Goal: Task Accomplishment & Management: Use online tool/utility

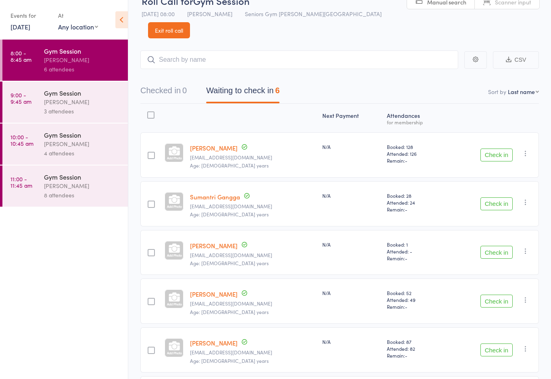
scroll to position [67, 0]
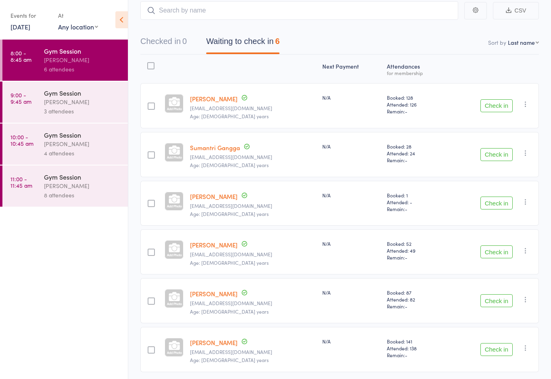
click at [85, 108] on div "3 attendees" at bounding box center [82, 110] width 77 height 9
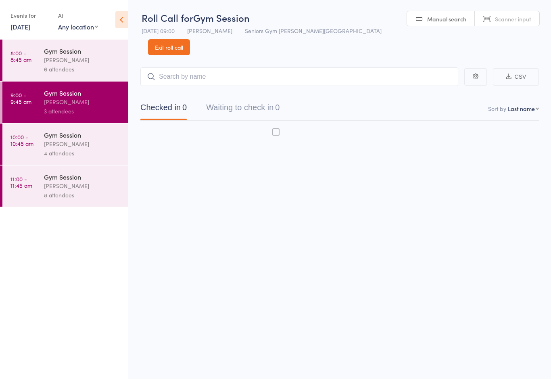
scroll to position [6, 0]
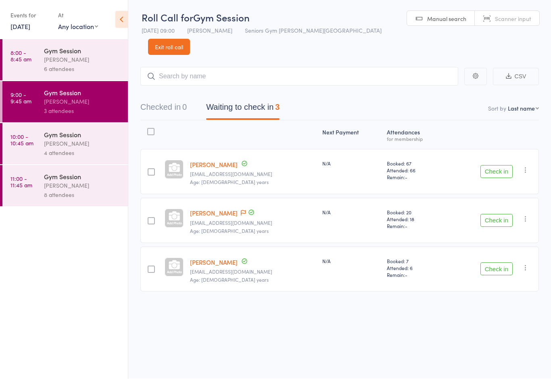
click at [90, 158] on div "4 attendees" at bounding box center [82, 152] width 77 height 9
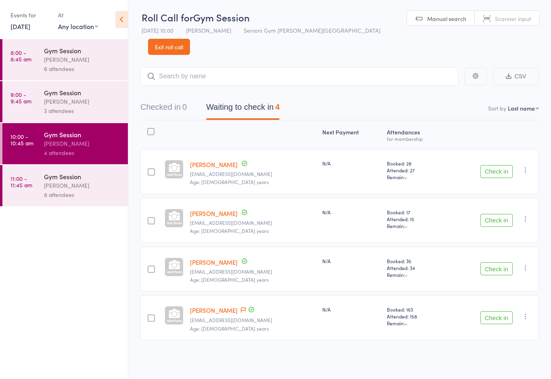
click at [42, 175] on link "11:00 - 11:45 am Gym Session [PERSON_NAME] 8 attendees" at bounding box center [64, 185] width 125 height 41
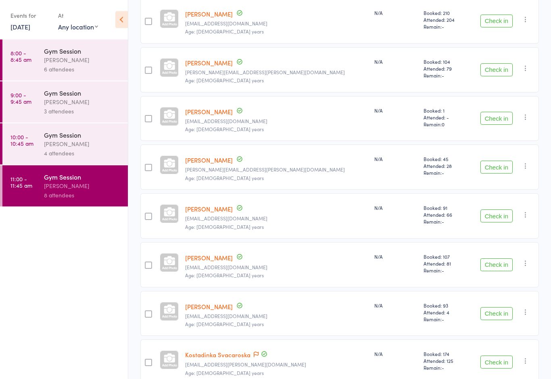
scroll to position [164, 0]
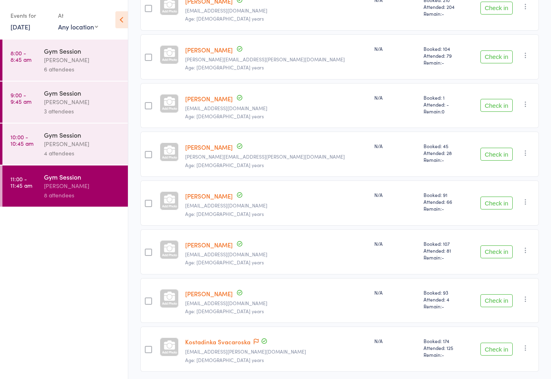
click at [34, 62] on link "8:00 - 8:45 am Gym Session [PERSON_NAME] 6 attendees" at bounding box center [64, 60] width 125 height 41
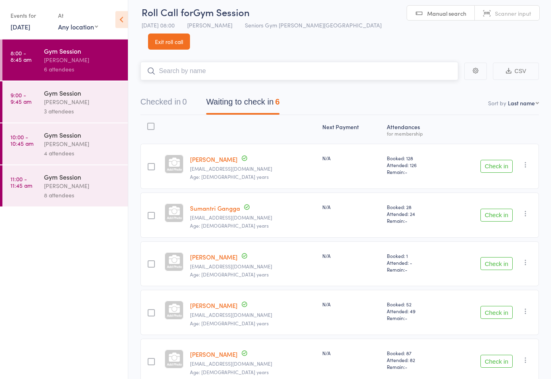
scroll to position [1, 0]
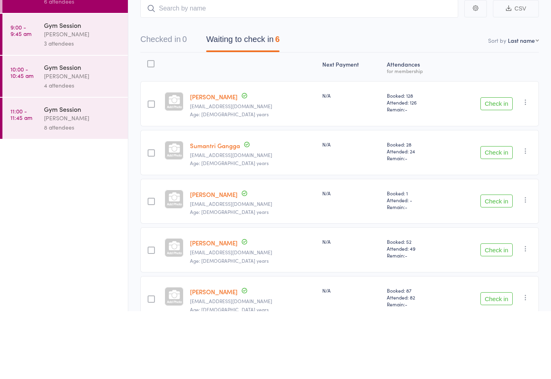
click at [485, 165] on button "Check in" at bounding box center [496, 171] width 32 height 13
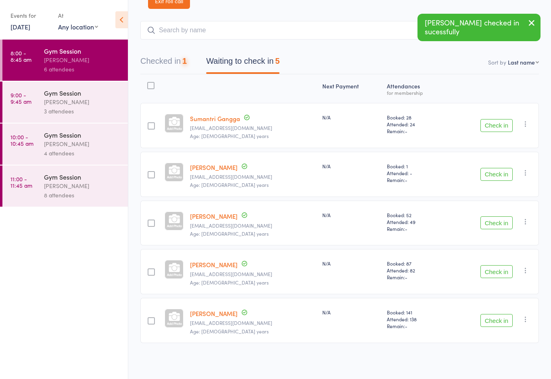
scroll to position [18, 0]
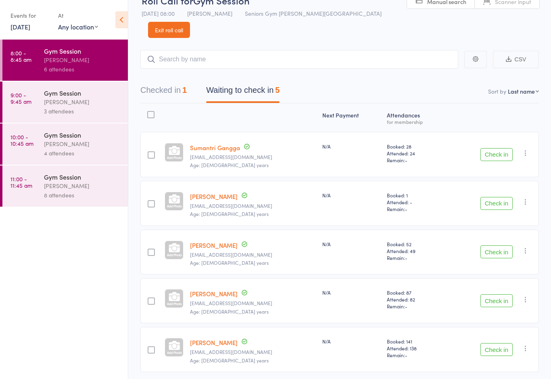
click at [495, 181] on div "Check in Check in Send message Add Note Add Task Add Flag Remove [PERSON_NAME] …" at bounding box center [492, 203] width 92 height 45
click at [492, 245] on button "Check in" at bounding box center [496, 251] width 32 height 13
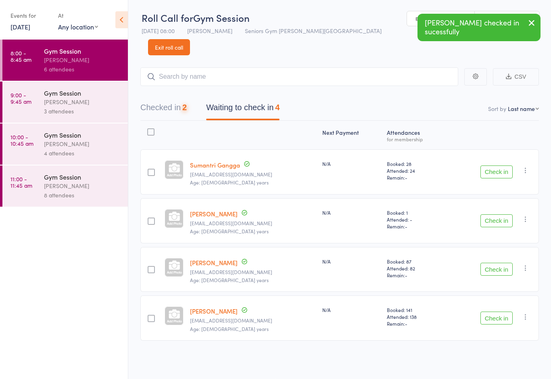
scroll to position [6, 0]
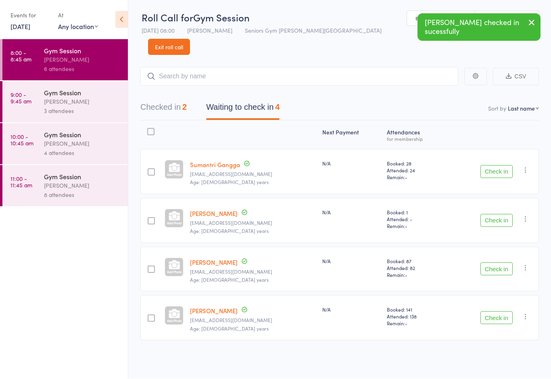
click at [499, 198] on div "Check in Check in Send message Add Note Add Task Add Flag Remove [PERSON_NAME] …" at bounding box center [492, 220] width 92 height 45
click at [502, 214] on button "Check in" at bounding box center [496, 220] width 32 height 13
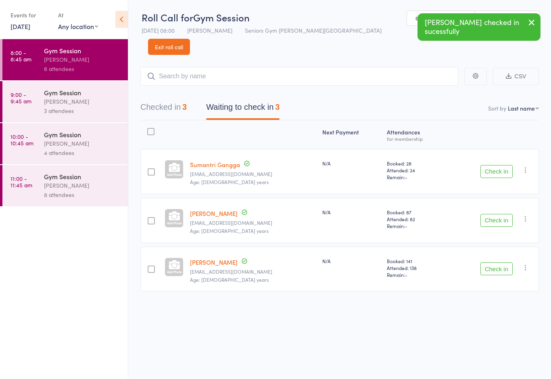
click at [504, 165] on button "Check in" at bounding box center [496, 171] width 32 height 13
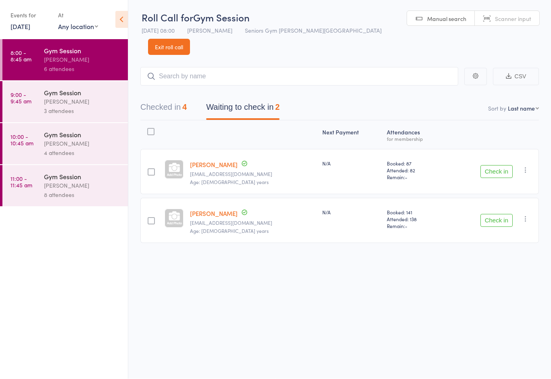
click at [496, 214] on button "Check in" at bounding box center [496, 220] width 32 height 13
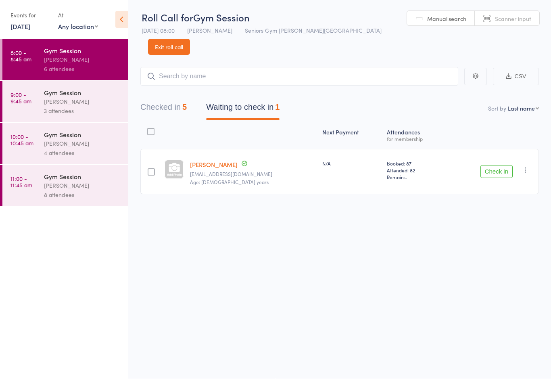
click at [490, 165] on button "Check in" at bounding box center [496, 171] width 32 height 13
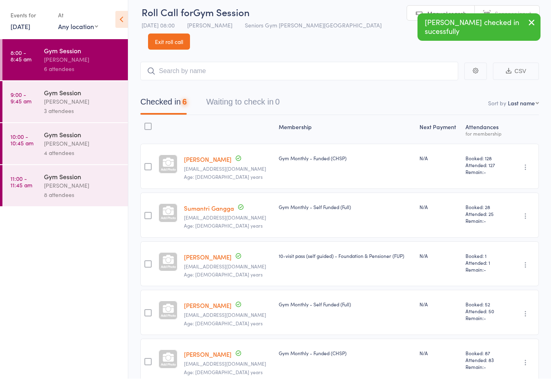
scroll to position [6, 0]
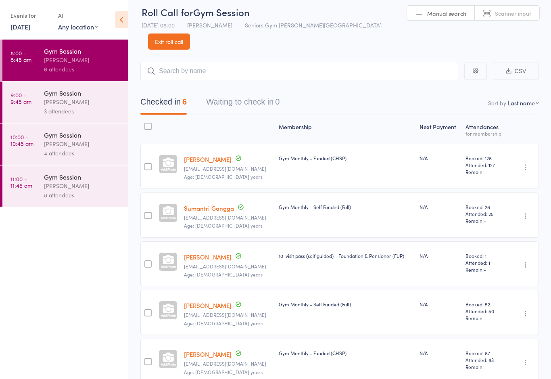
click at [52, 105] on div "[PERSON_NAME]" at bounding box center [82, 101] width 77 height 9
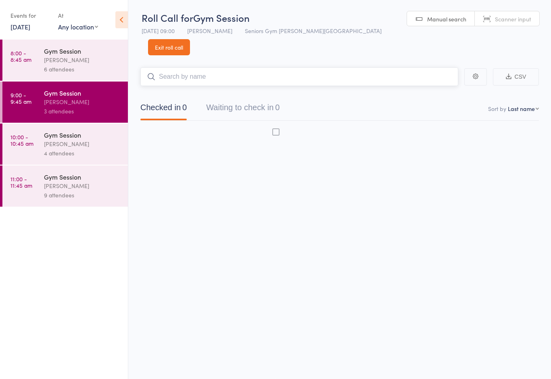
scroll to position [6, 0]
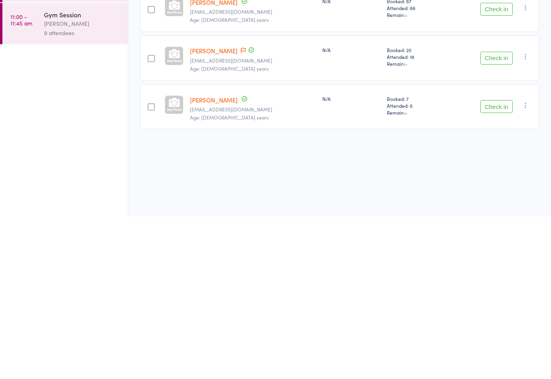
click at [149, 266] on div at bounding box center [151, 269] width 7 height 7
click at [149, 267] on input "checkbox" at bounding box center [149, 267] width 0 height 0
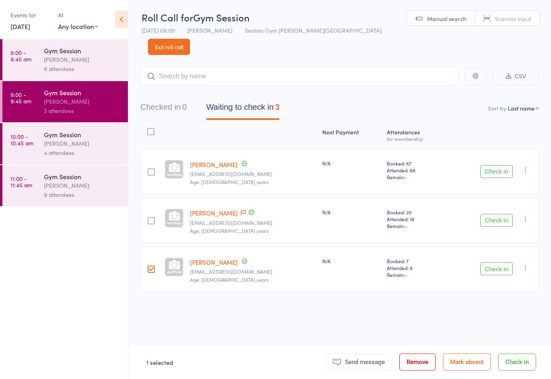
click at [501, 262] on button "Check in" at bounding box center [496, 268] width 32 height 13
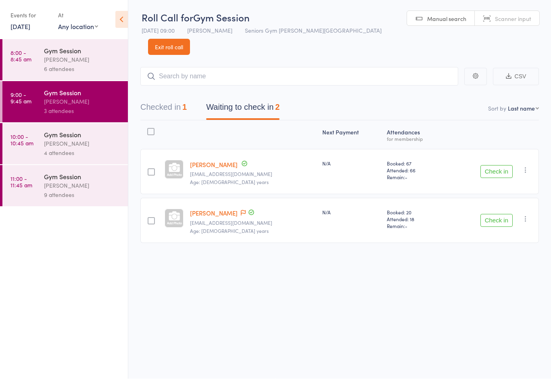
click at [504, 165] on button "Check in" at bounding box center [496, 171] width 32 height 13
